Goal: Transaction & Acquisition: Obtain resource

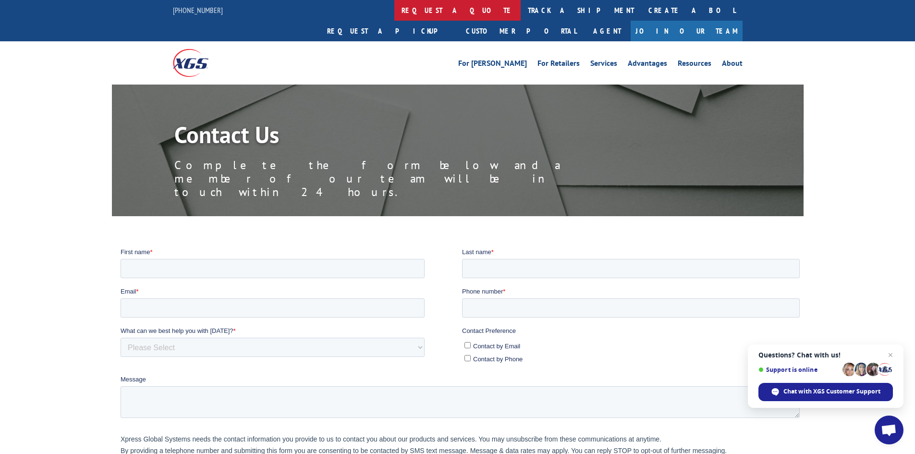
click at [394, 7] on link "request a quote" at bounding box center [457, 10] width 126 height 21
